Goal: Information Seeking & Learning: Check status

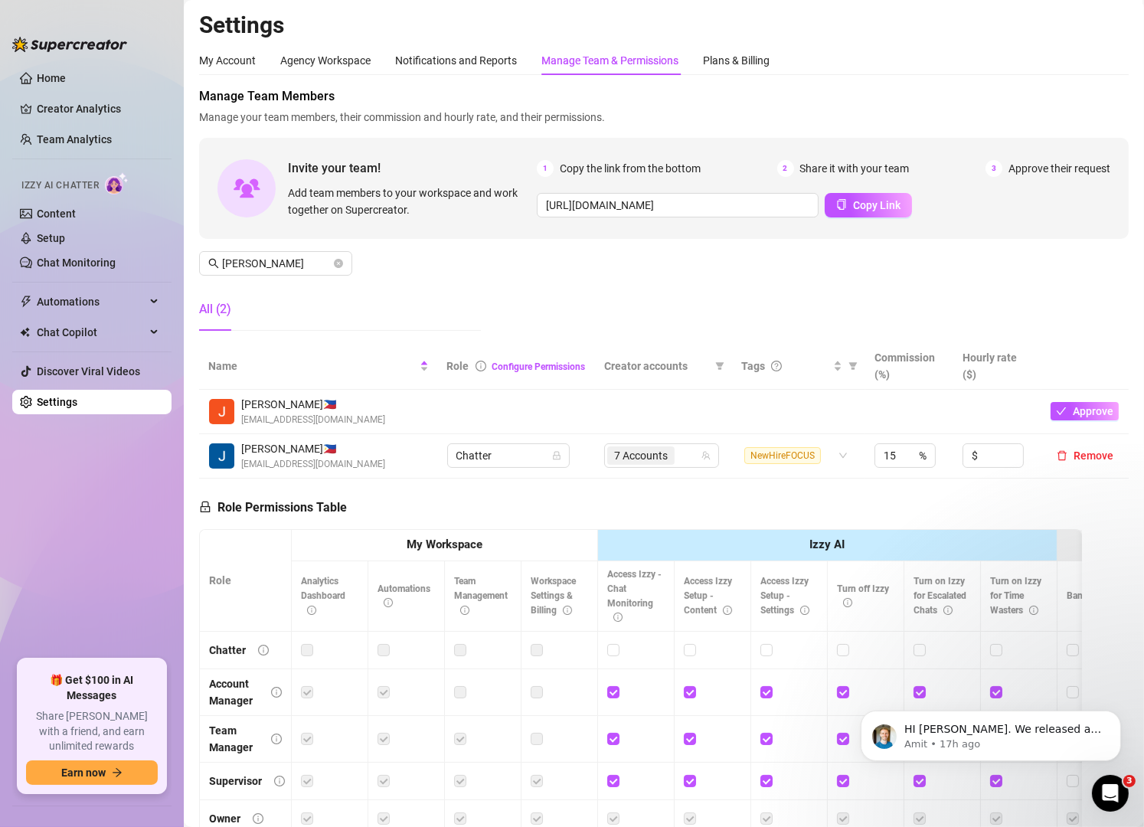
scroll to position [68, 0]
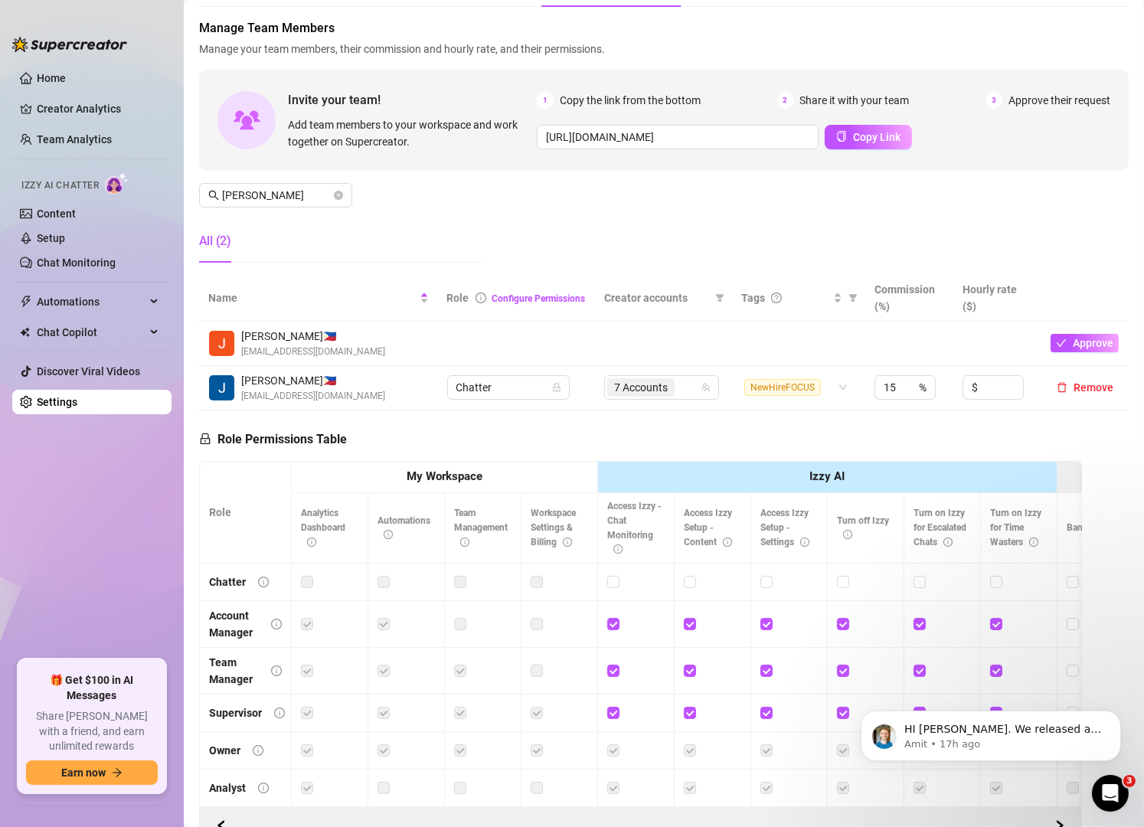
click at [341, 194] on icon "close-circle" at bounding box center [338, 195] width 9 height 9
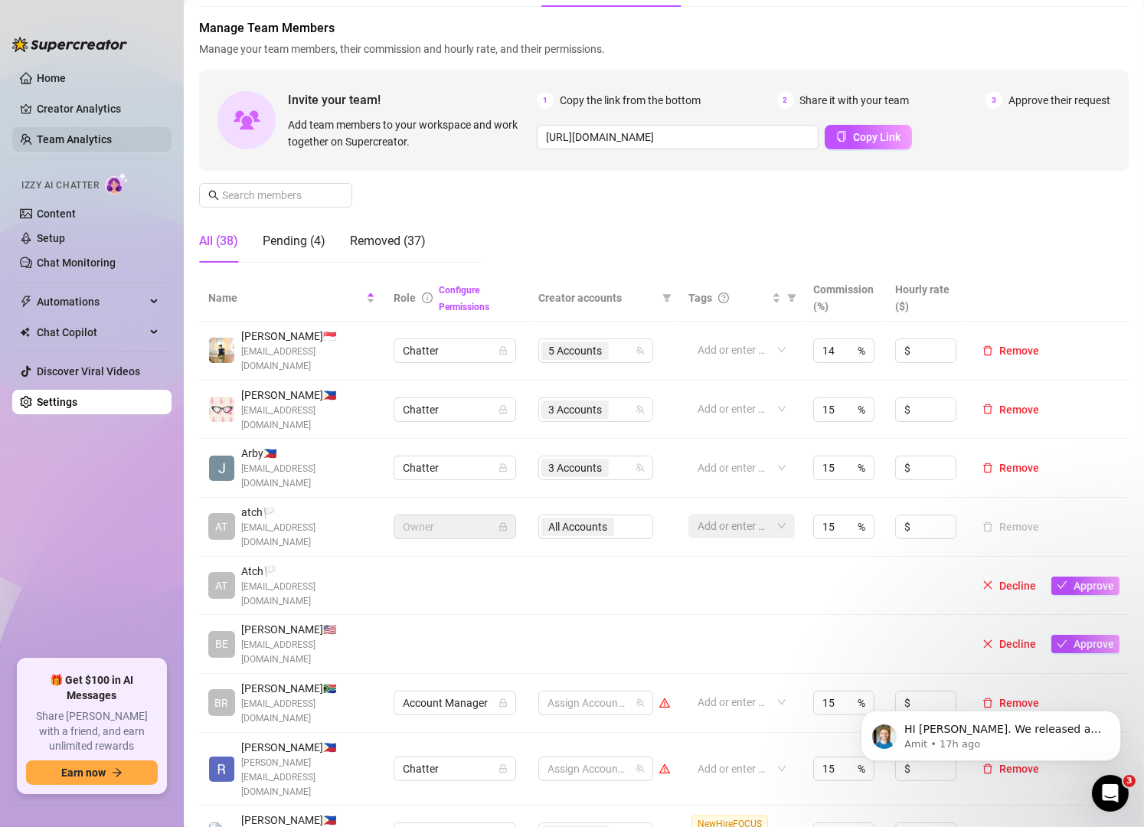
click at [92, 134] on link "Team Analytics" at bounding box center [74, 139] width 75 height 12
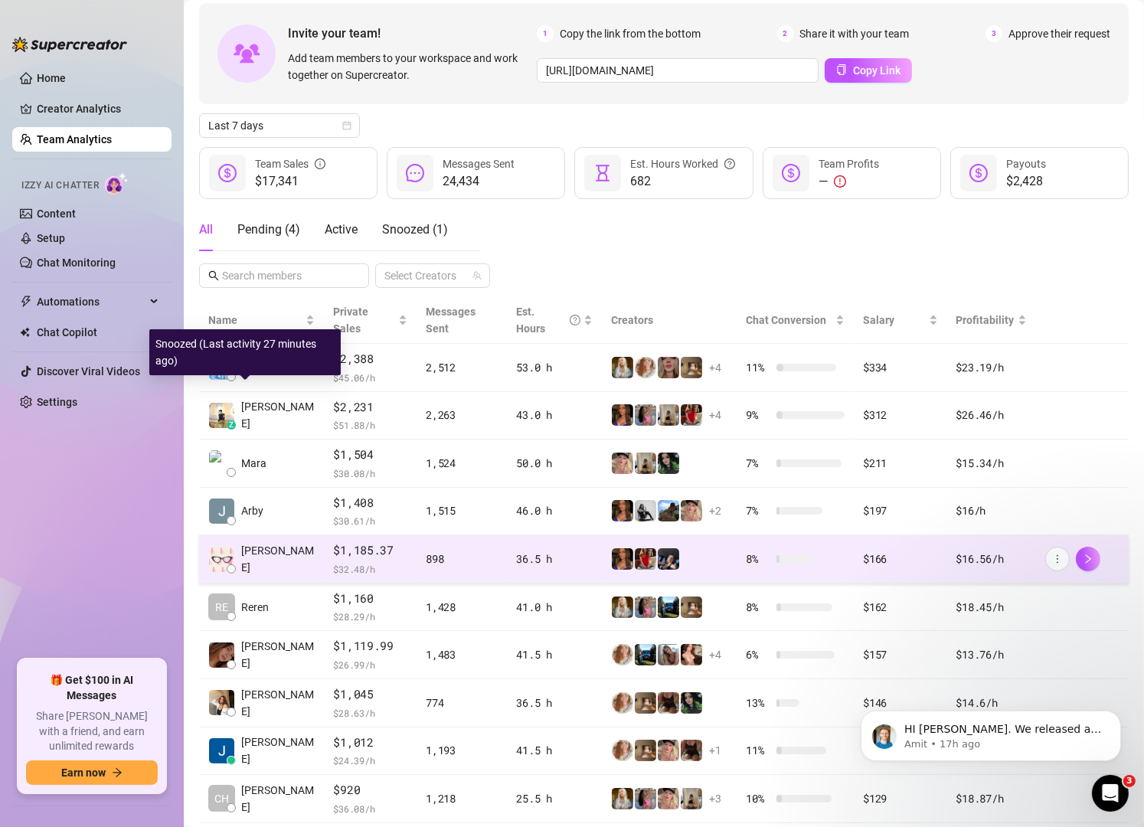
scroll to position [153, 0]
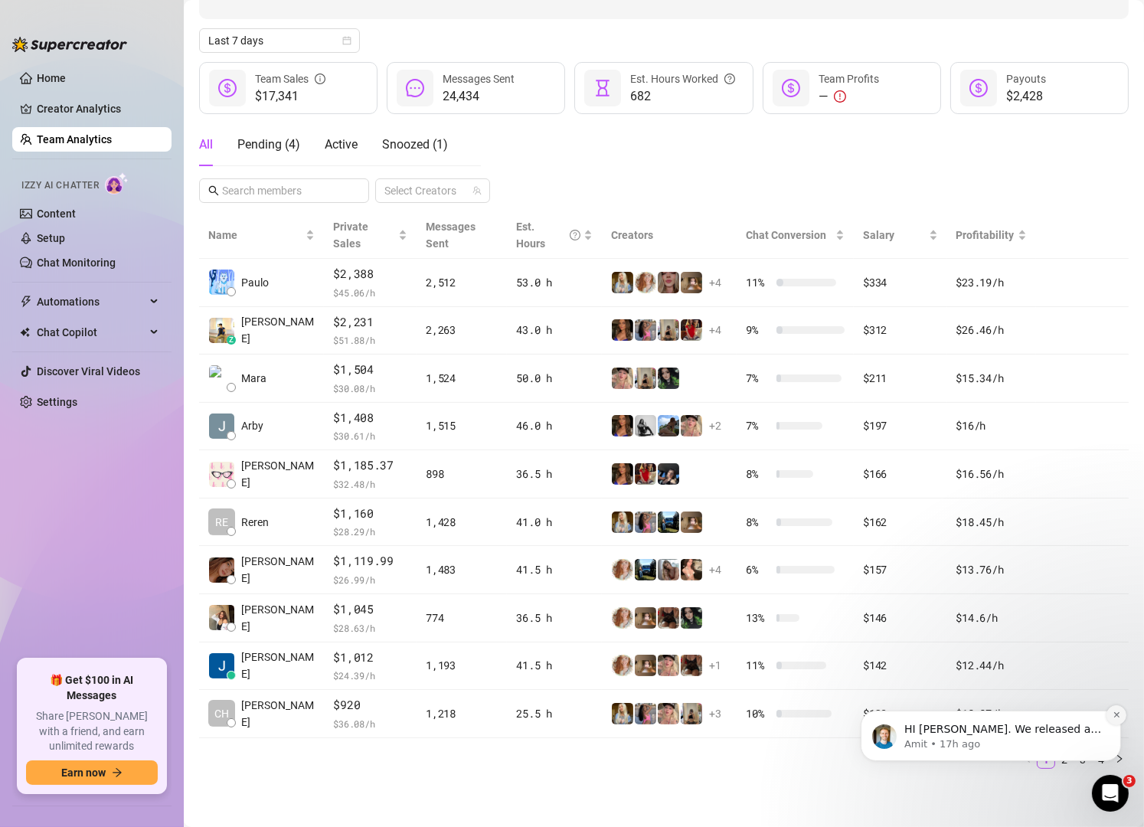
click at [1111, 713] on icon "Dismiss notification" at bounding box center [1115, 714] width 8 height 8
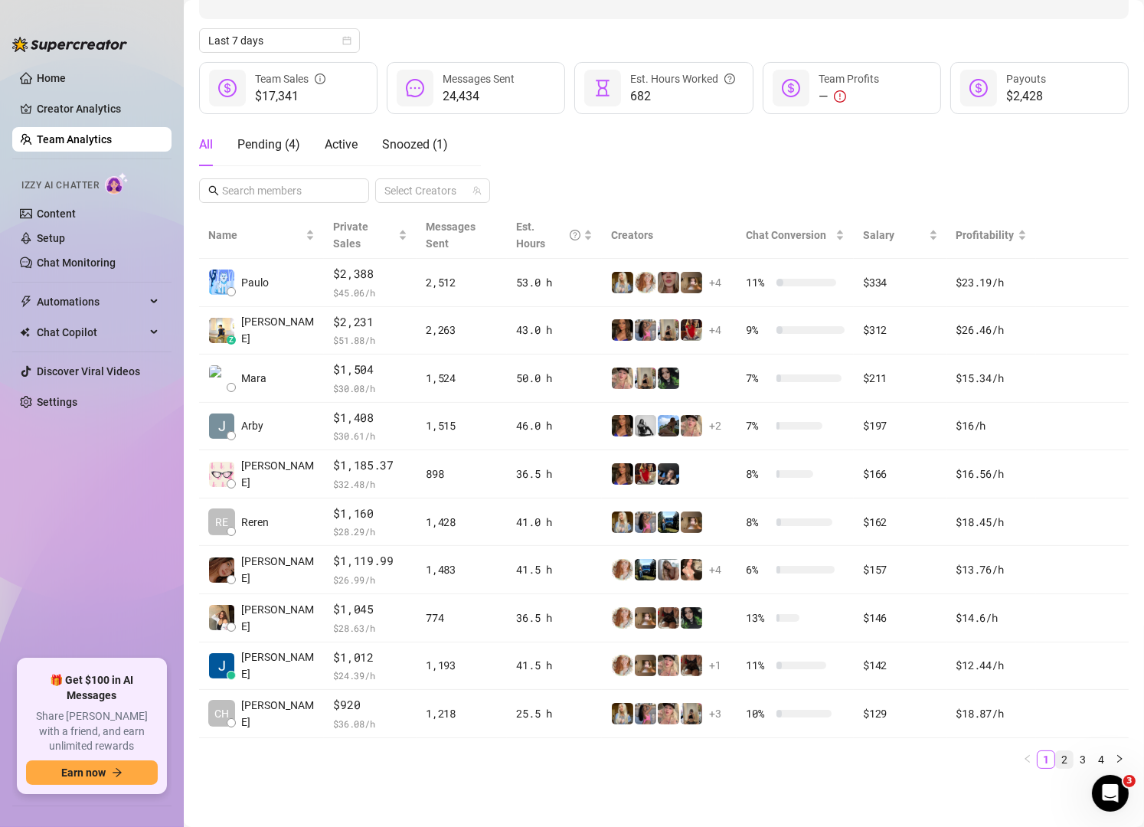
click at [1055, 757] on link "2" at bounding box center [1063, 759] width 17 height 17
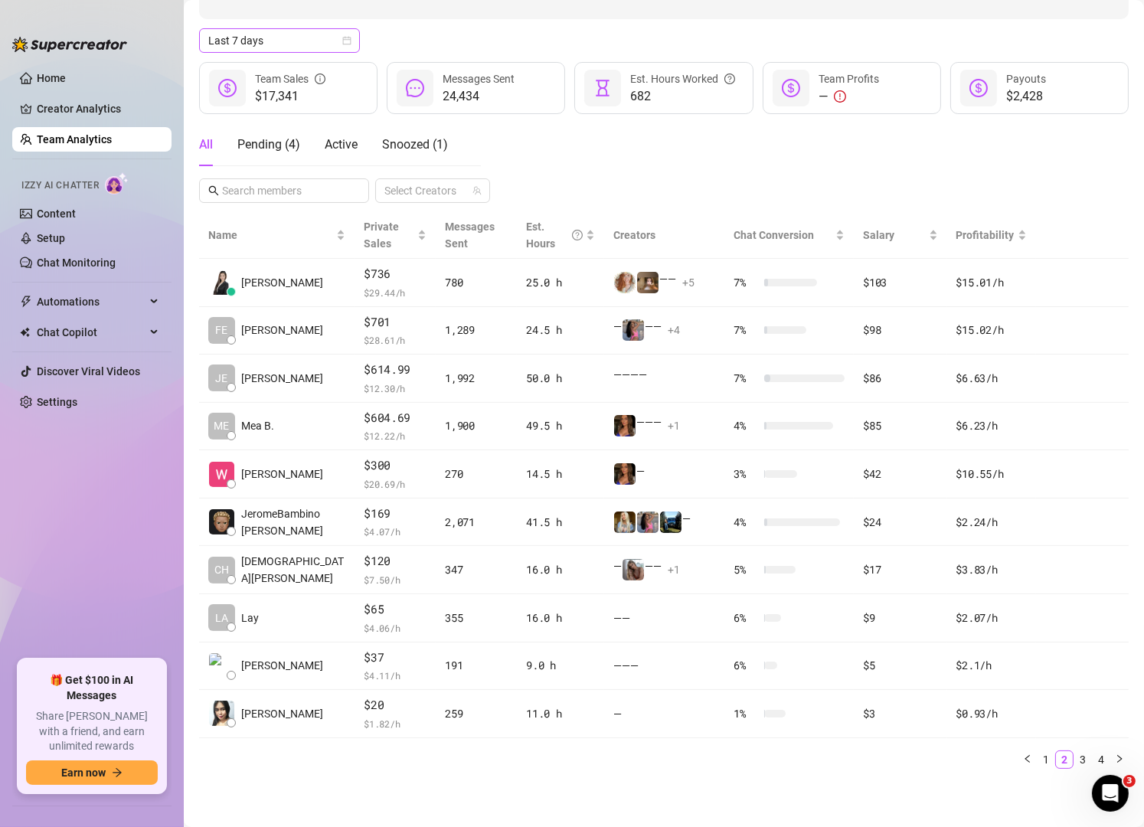
click at [301, 52] on span "Last 7 days" at bounding box center [279, 40] width 142 height 23
click at [347, 45] on icon "calendar" at bounding box center [346, 40] width 9 height 9
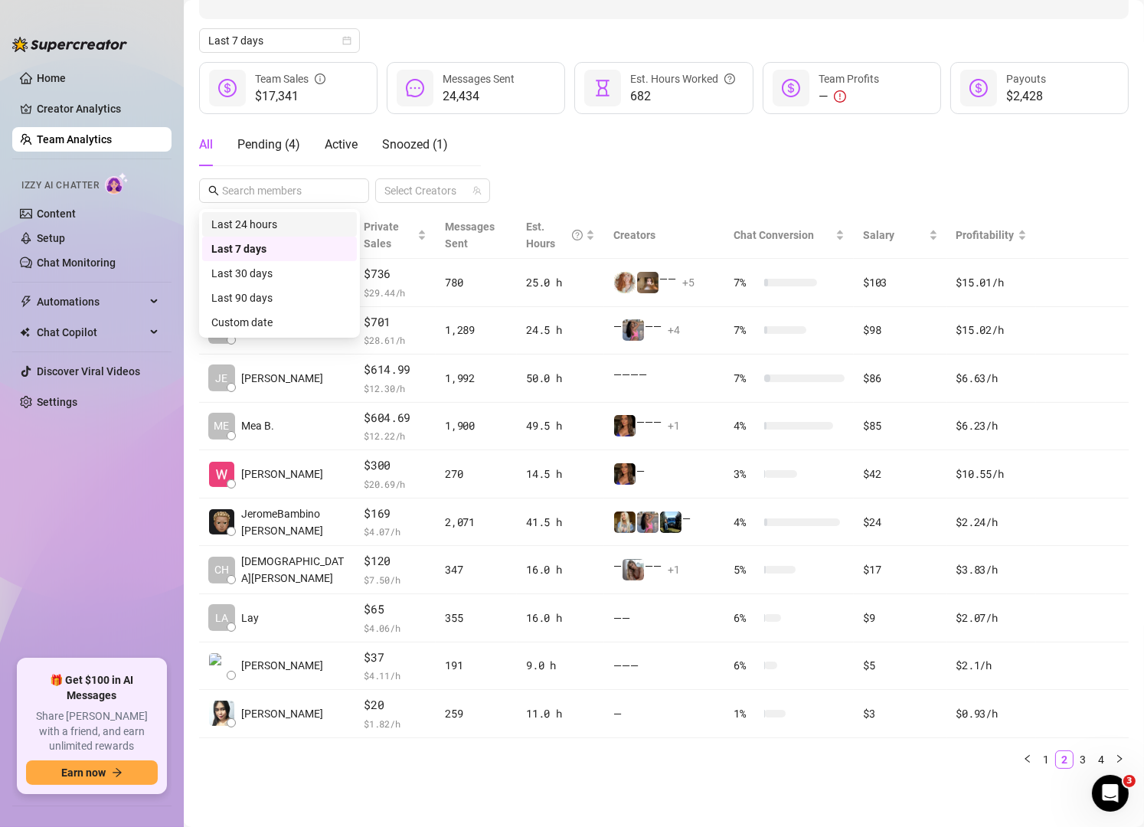
click at [244, 178] on div "All Pending ( 4 ) Active Snoozed ( 1 )" at bounding box center [340, 150] width 282 height 55
click at [263, 178] on div "All Pending ( 4 ) Active Snoozed ( 1 )" at bounding box center [340, 150] width 282 height 55
click at [280, 178] on div "All Pending ( 4 ) Active Snoozed ( 1 )" at bounding box center [340, 150] width 282 height 55
click at [557, 274] on div "Invite your team! Add team members to your workspace and work together on Super…" at bounding box center [663, 349] width 929 height 863
click at [347, 45] on icon "calendar" at bounding box center [346, 40] width 9 height 9
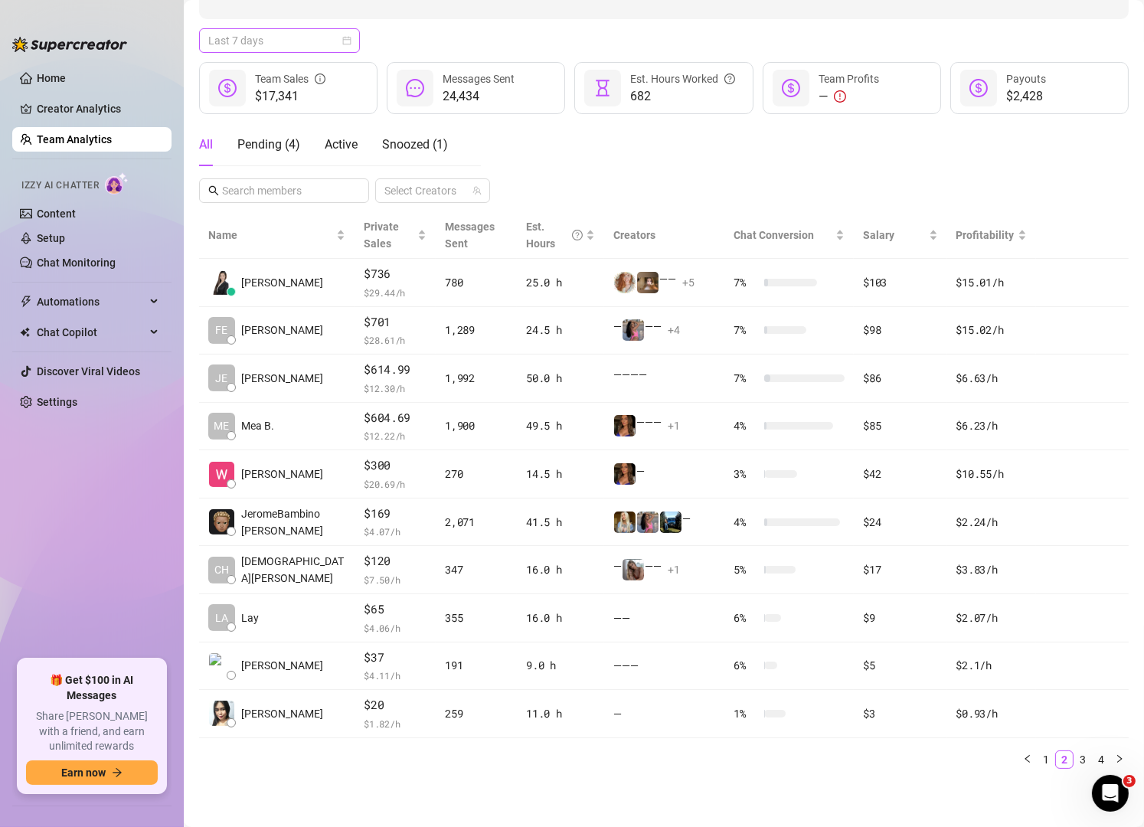
click at [347, 45] on icon "calendar" at bounding box center [346, 40] width 9 height 9
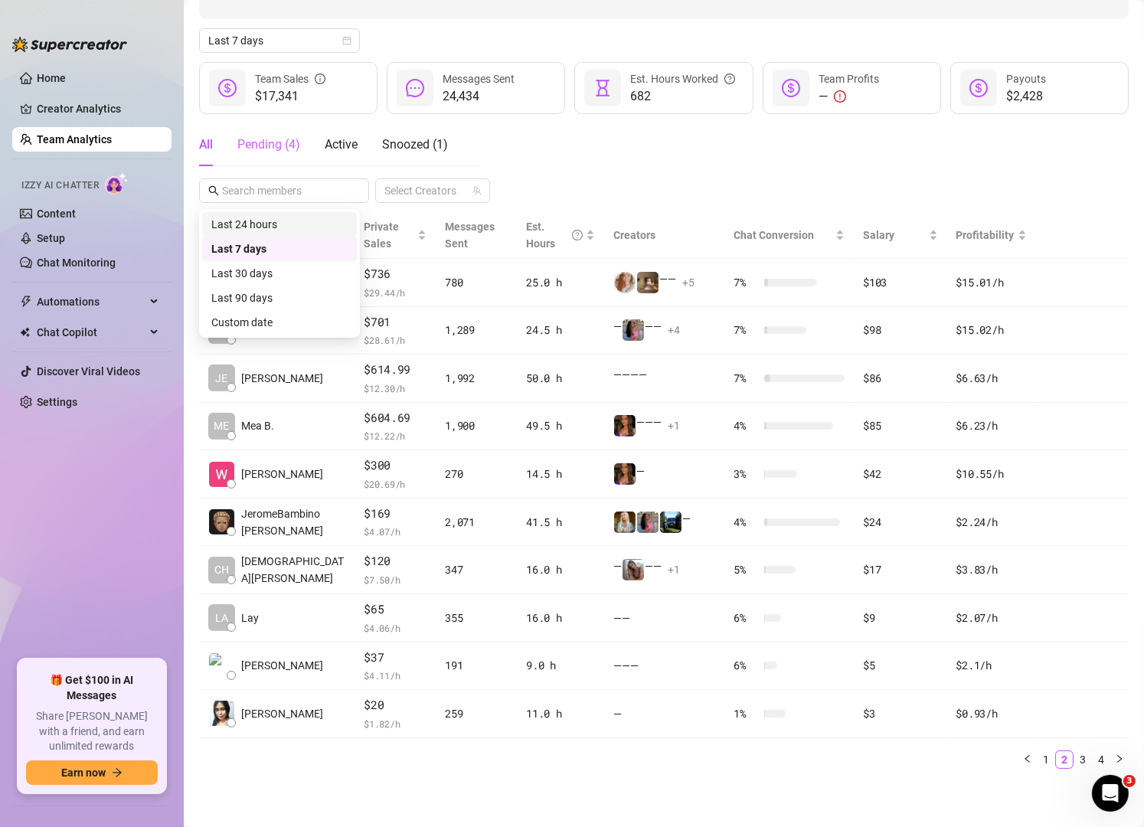
click at [249, 166] on div "Pending ( 4 )" at bounding box center [268, 144] width 63 height 43
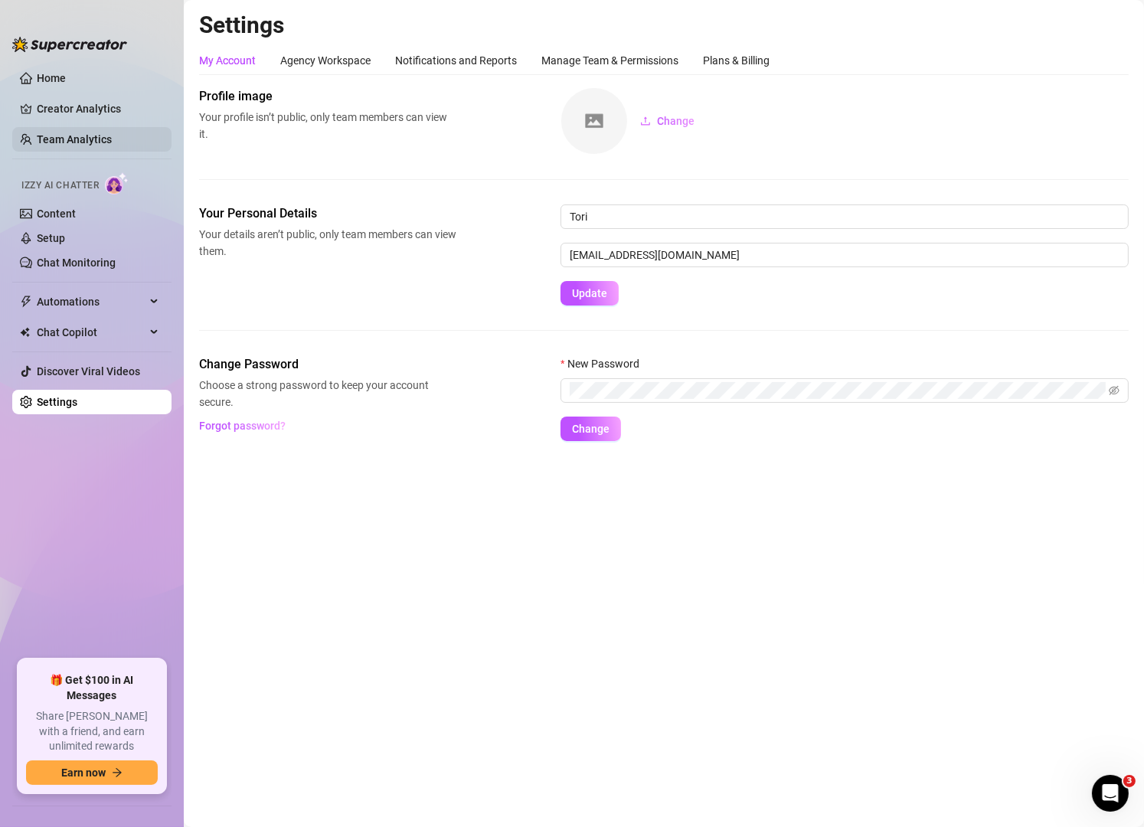
click at [97, 133] on link "Team Analytics" at bounding box center [74, 139] width 75 height 12
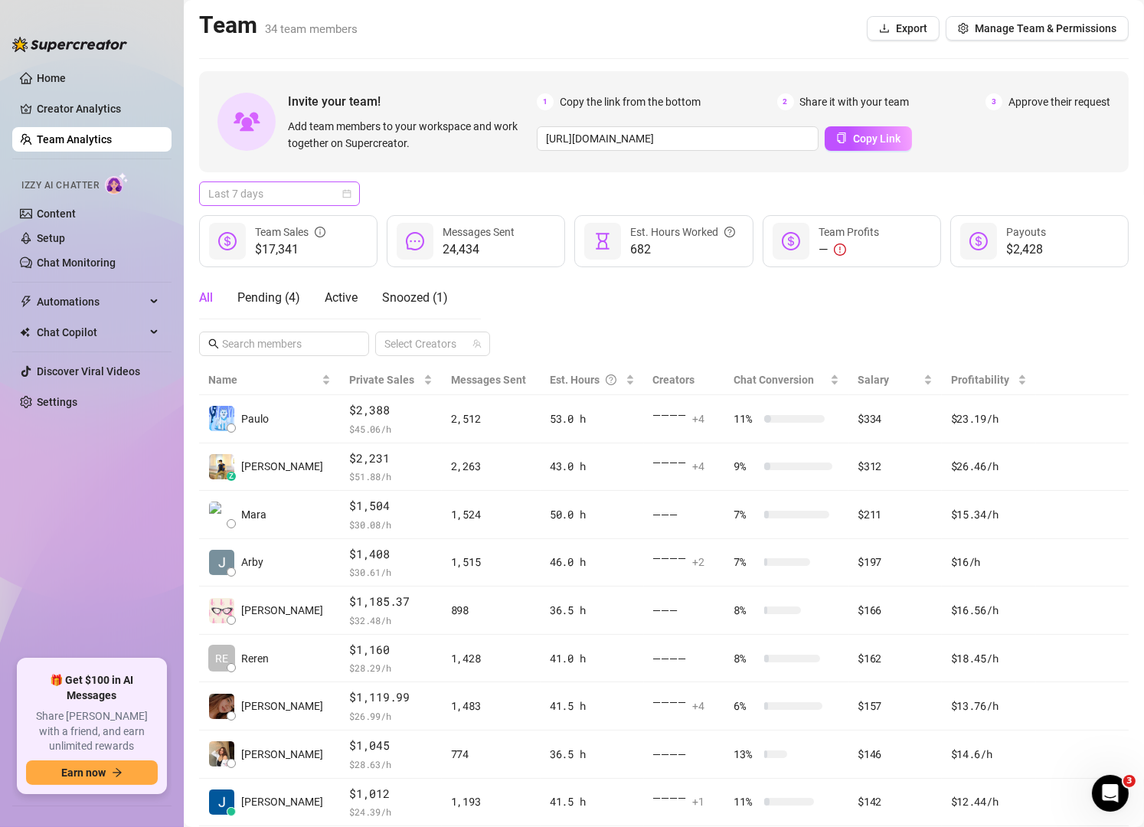
click at [293, 201] on span "Last 7 days" at bounding box center [279, 193] width 142 height 23
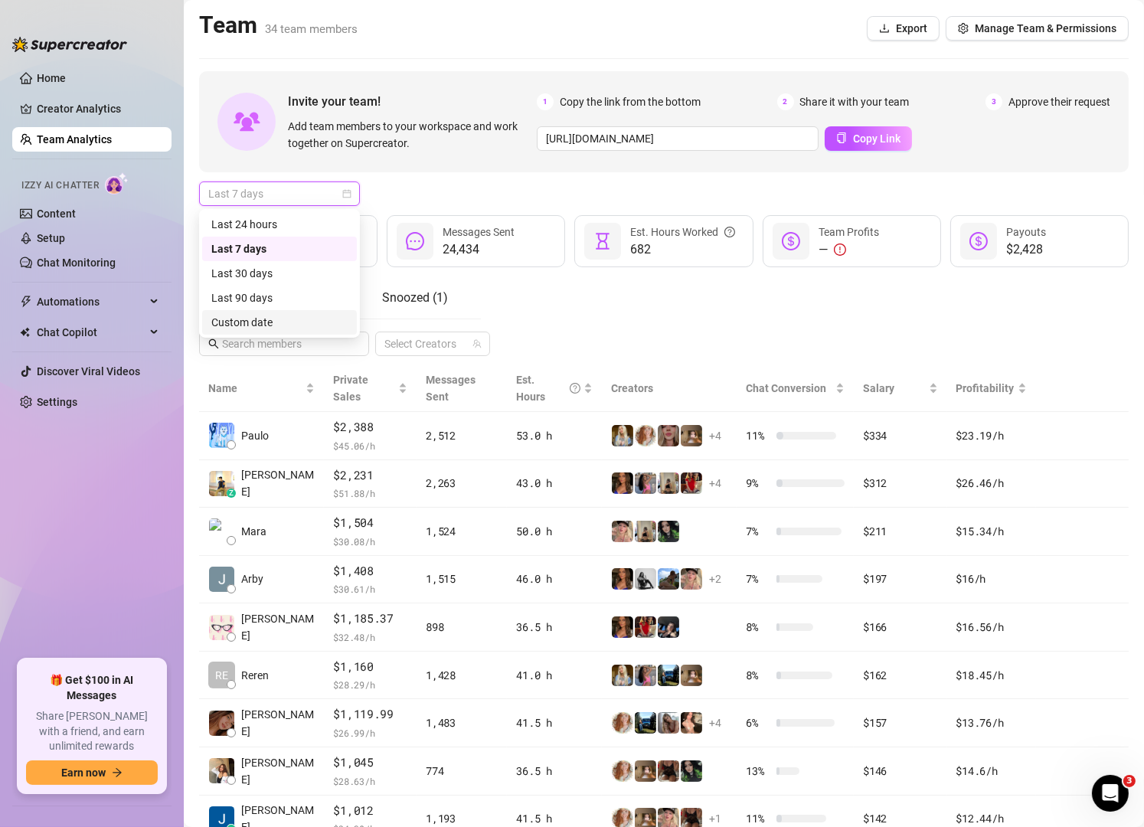
click at [275, 314] on div "Custom date" at bounding box center [279, 322] width 136 height 17
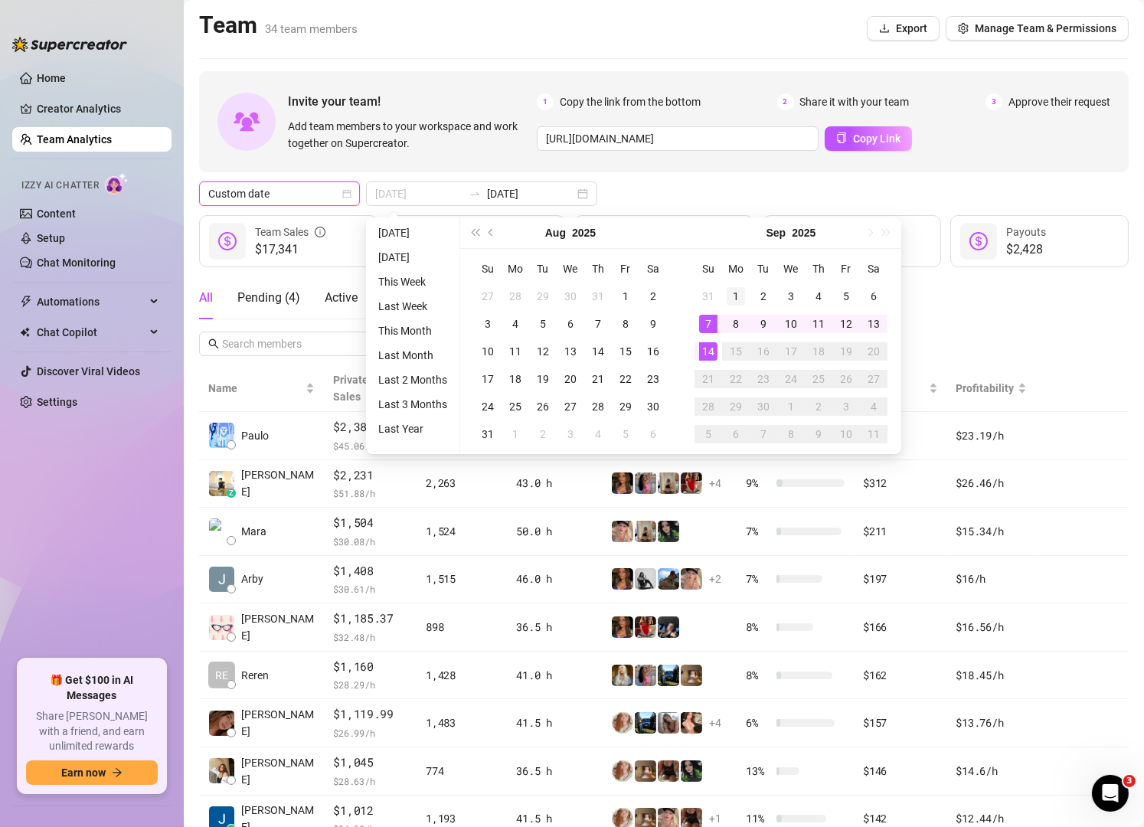
type input "[DATE]"
click at [735, 295] on div "1" at bounding box center [735, 296] width 18 height 18
type input "[DATE]"
click at [710, 362] on td "14" at bounding box center [708, 352] width 28 height 28
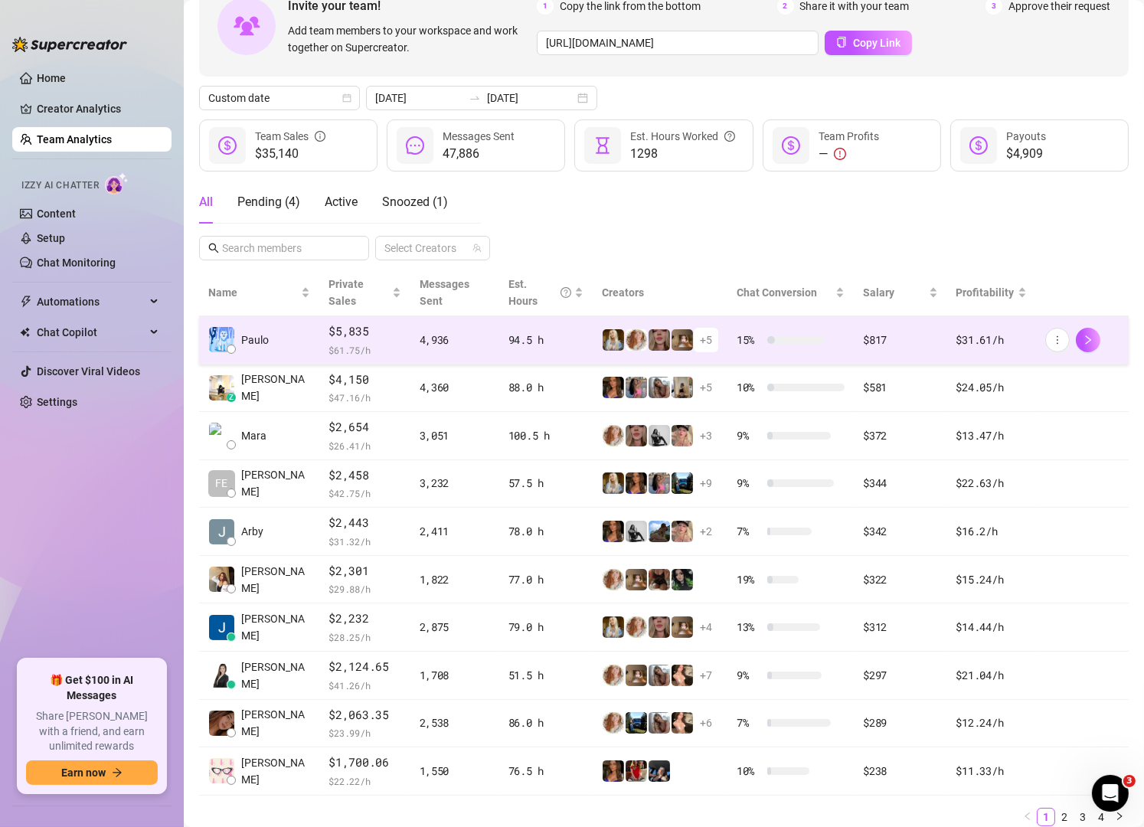
scroll to position [153, 0]
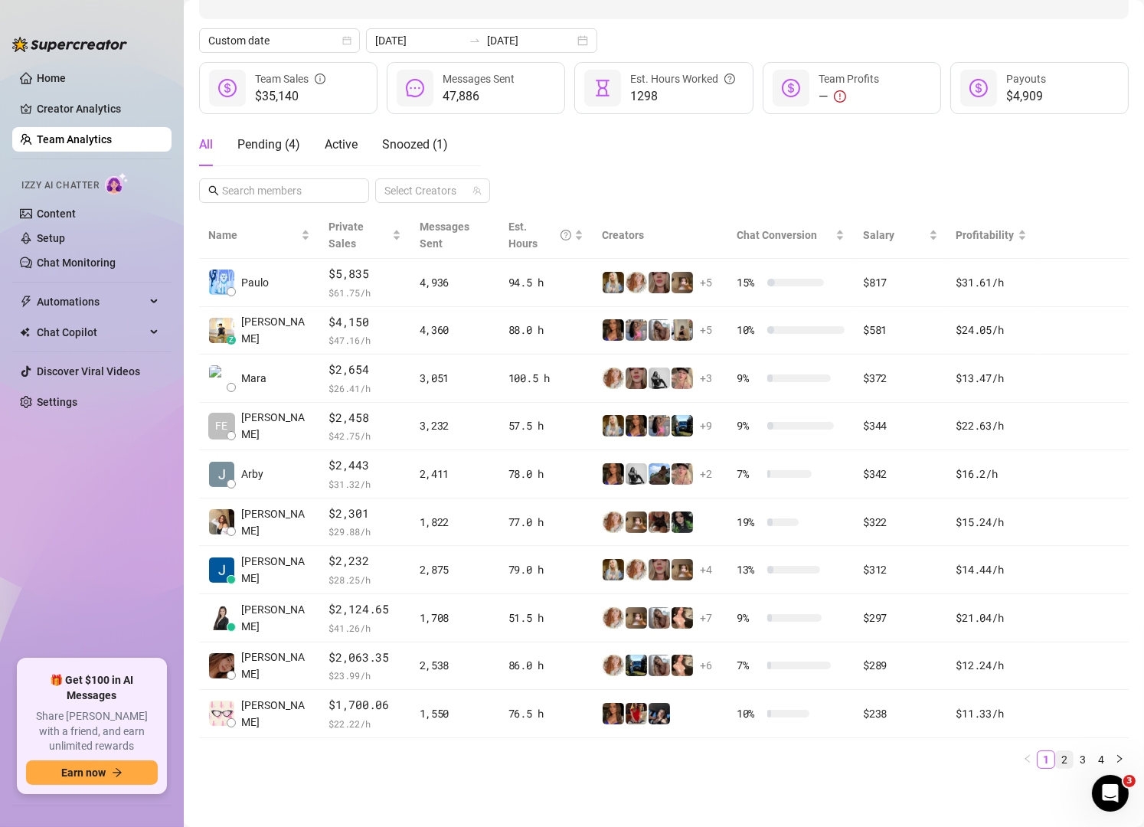
click at [1055, 768] on link "2" at bounding box center [1063, 759] width 17 height 17
